Goal: Transaction & Acquisition: Purchase product/service

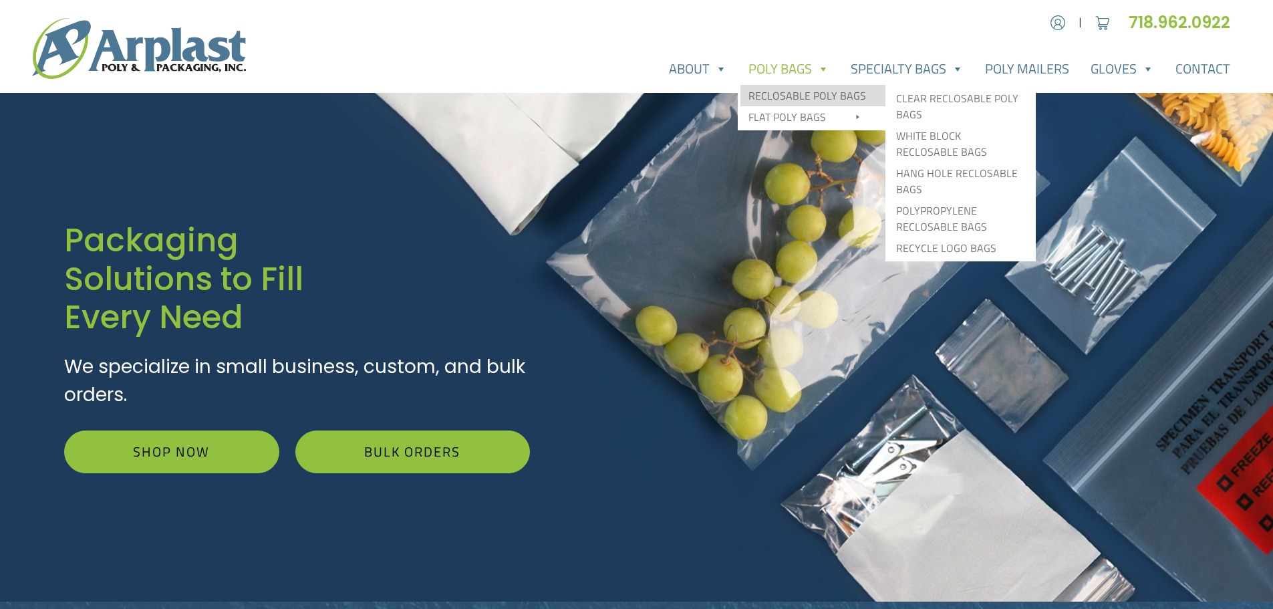
click at [793, 102] on link "Reclosable Poly Bags" at bounding box center [813, 95] width 145 height 21
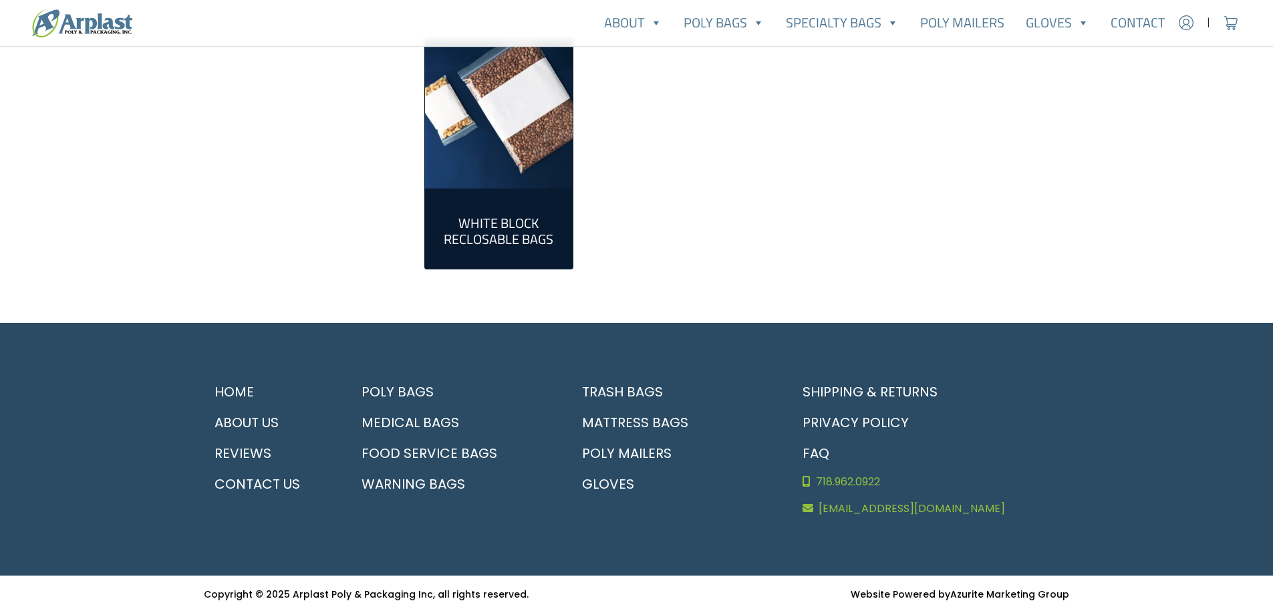
scroll to position [672, 0]
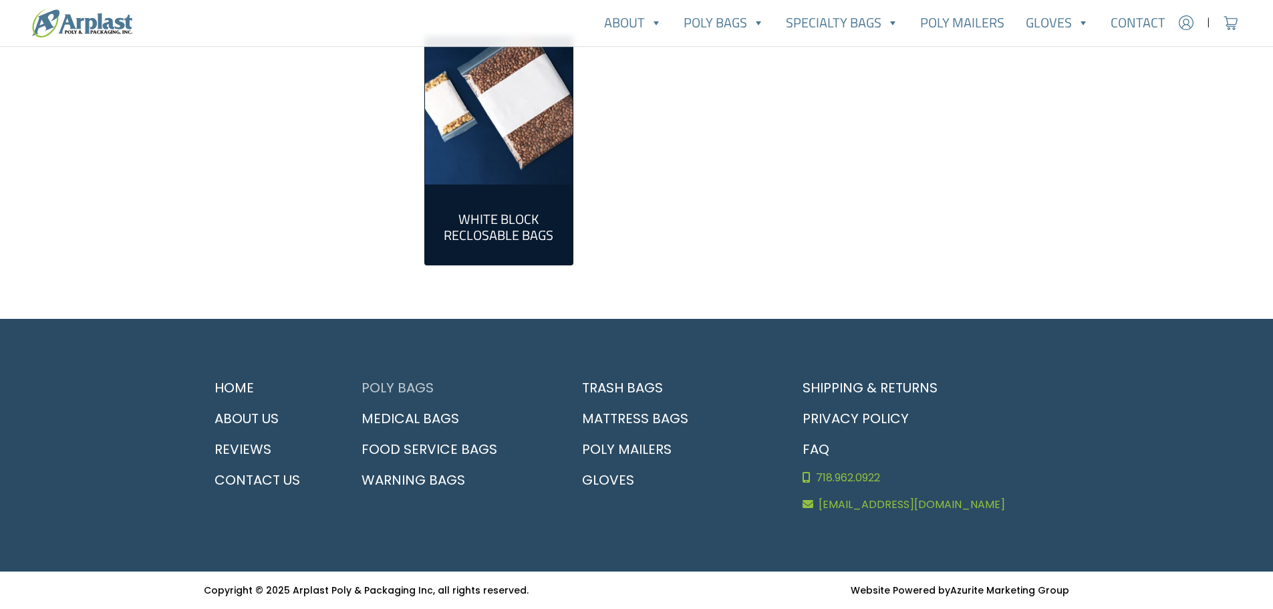
click at [398, 380] on link "Poly Bags" at bounding box center [453, 387] width 205 height 31
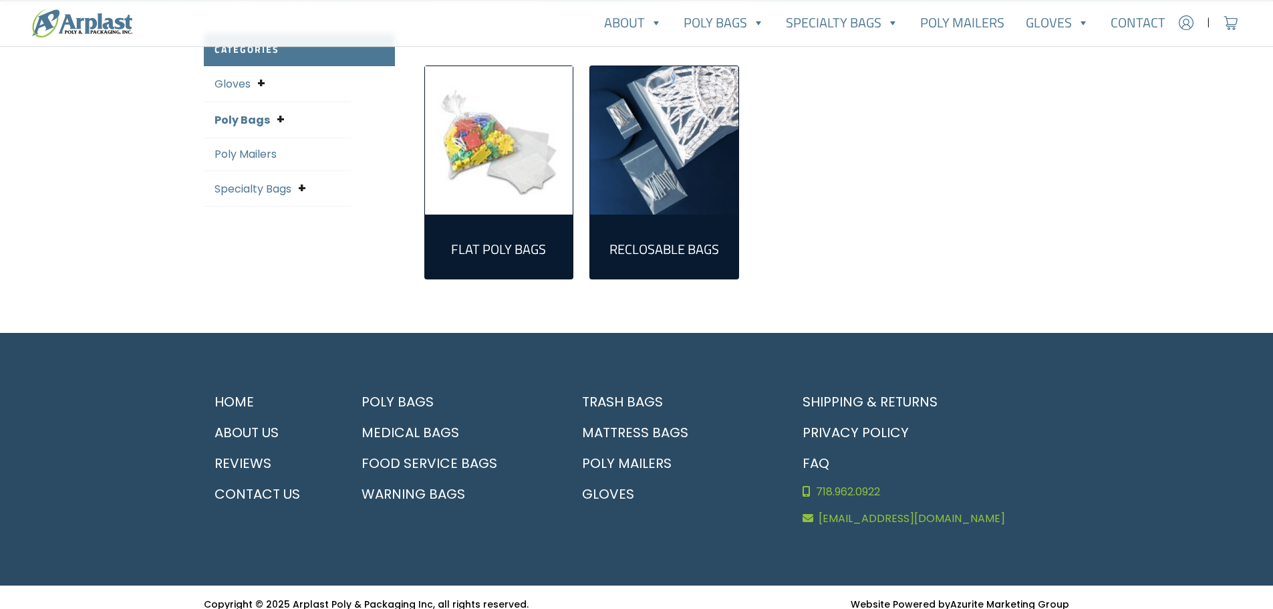
scroll to position [374, 0]
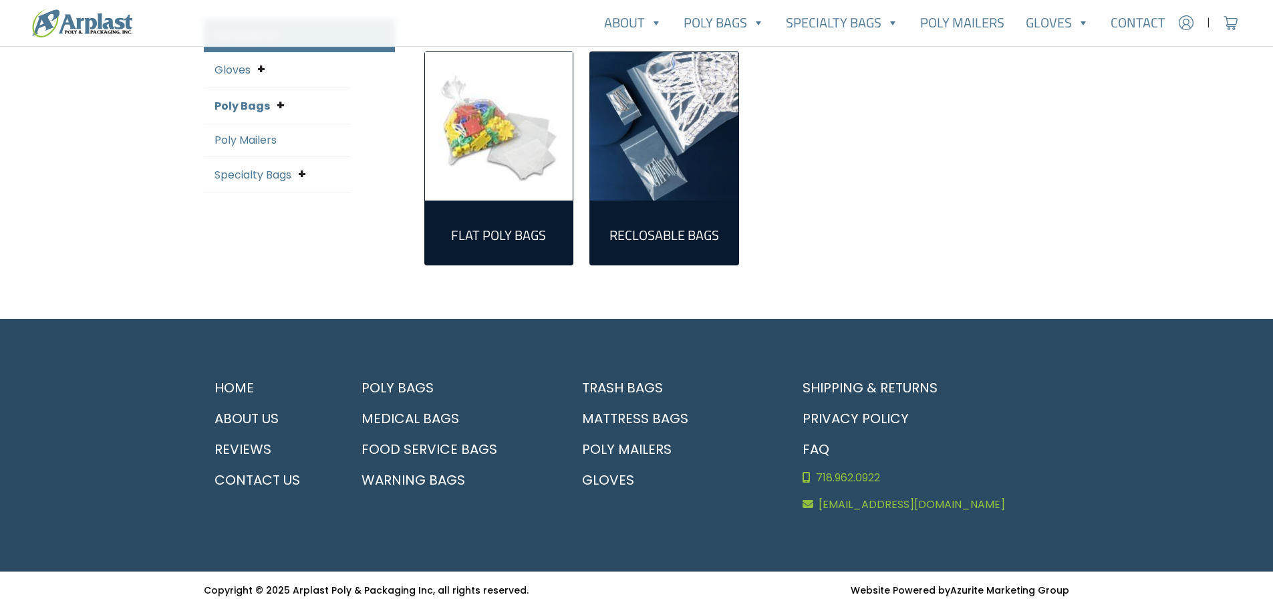
click at [1094, 456] on footer "Home About Us Reviews Contact Us Poly Bags Medical Bags Food Service Bags Warni…" at bounding box center [636, 445] width 1273 height 253
click at [1070, 237] on div "Flat Poly Bags (305) Reclosable Bags (161)" at bounding box center [747, 152] width 662 height 267
click at [1075, 236] on div "Flat Poly Bags (305) Reclosable Bags (161)" at bounding box center [747, 152] width 662 height 267
click at [1112, 462] on footer "Home About Us Reviews Contact Us Poly Bags Medical Bags Food Service Bags Warni…" at bounding box center [636, 445] width 1273 height 253
